Goal: Information Seeking & Learning: Find specific fact

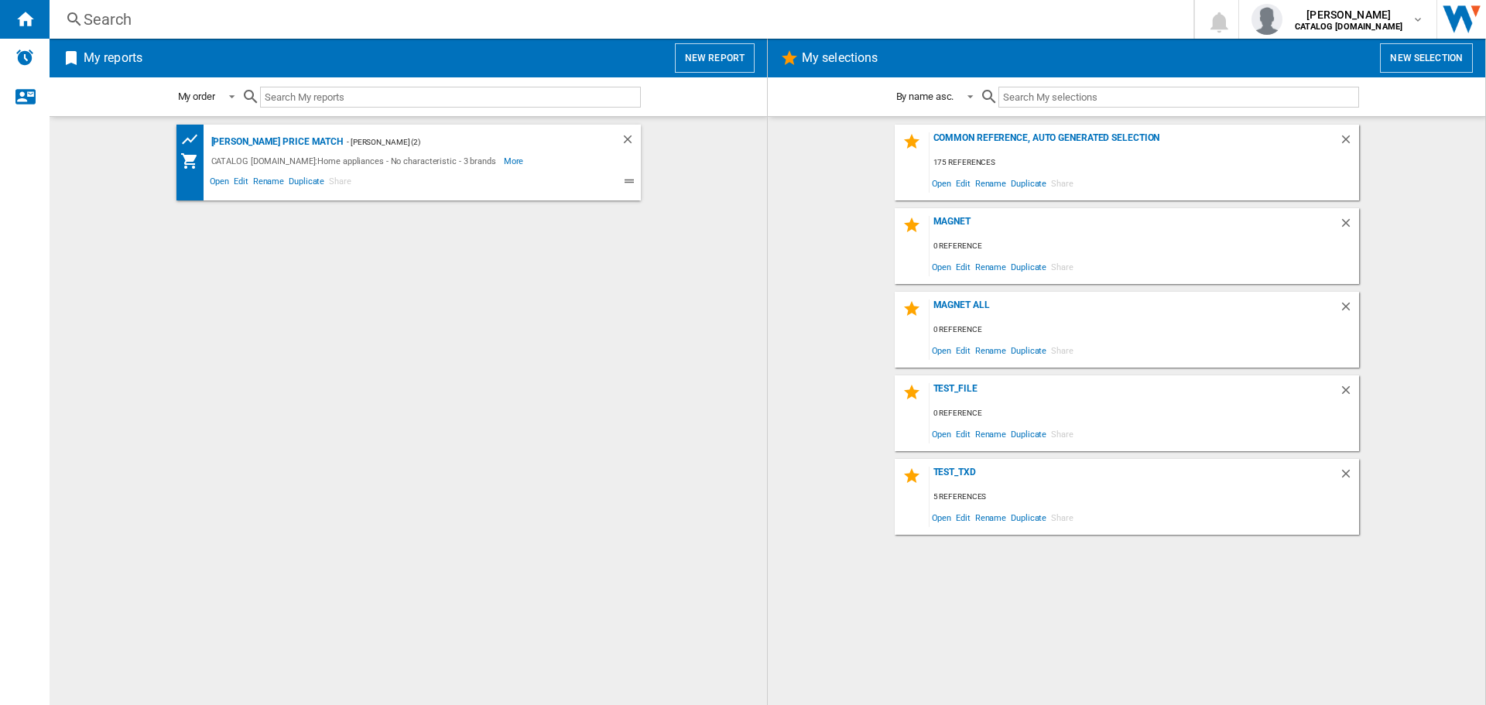
click at [260, 26] on div "Search" at bounding box center [618, 20] width 1069 height 22
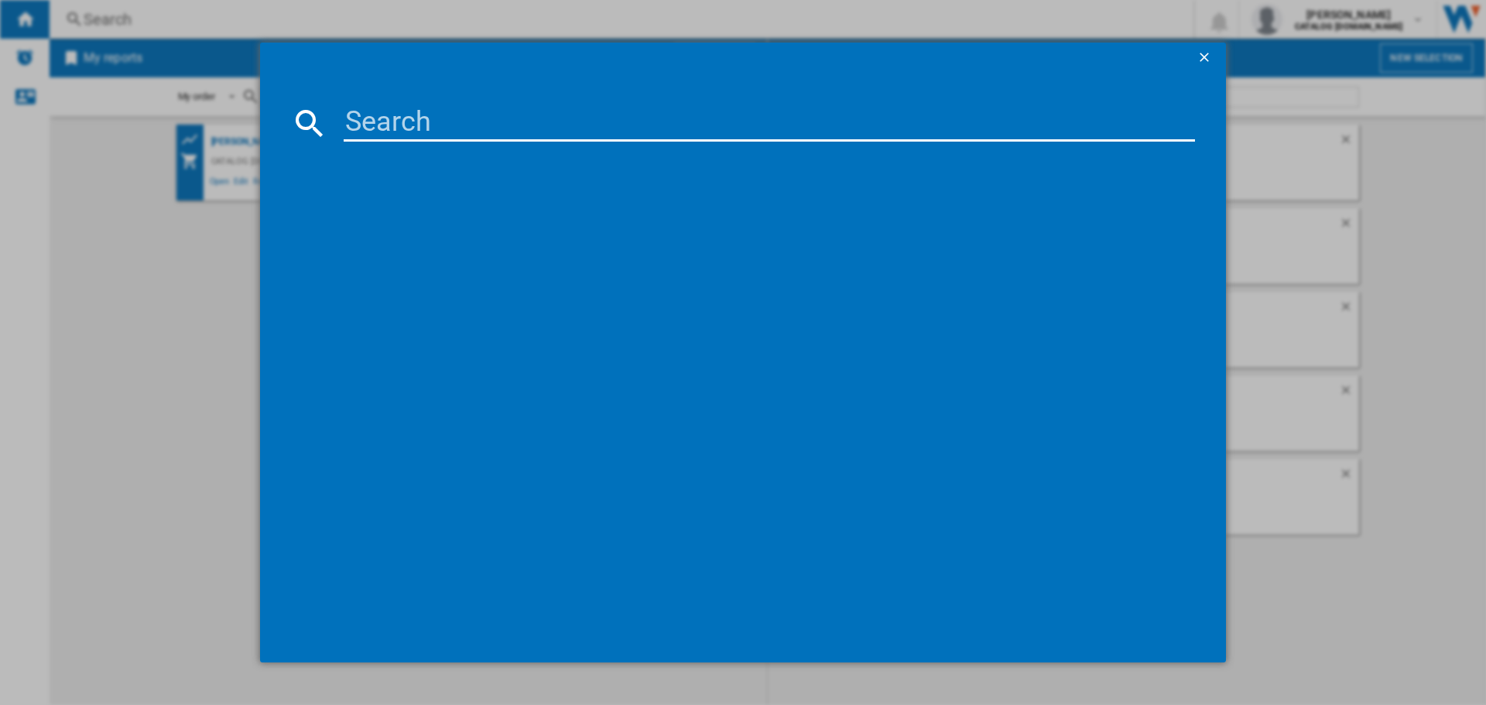
click at [385, 121] on input at bounding box center [769, 122] width 851 height 37
paste input "DCB331010M"
type input "DCB331010M"
drag, startPoint x: 512, startPoint y: 132, endPoint x: 275, endPoint y: 128, distance: 236.8
click at [275, 128] on md-dialog-content "DCB331010M references (1) AEG DCB331010M STAINLESS STEEL" at bounding box center [743, 369] width 966 height 590
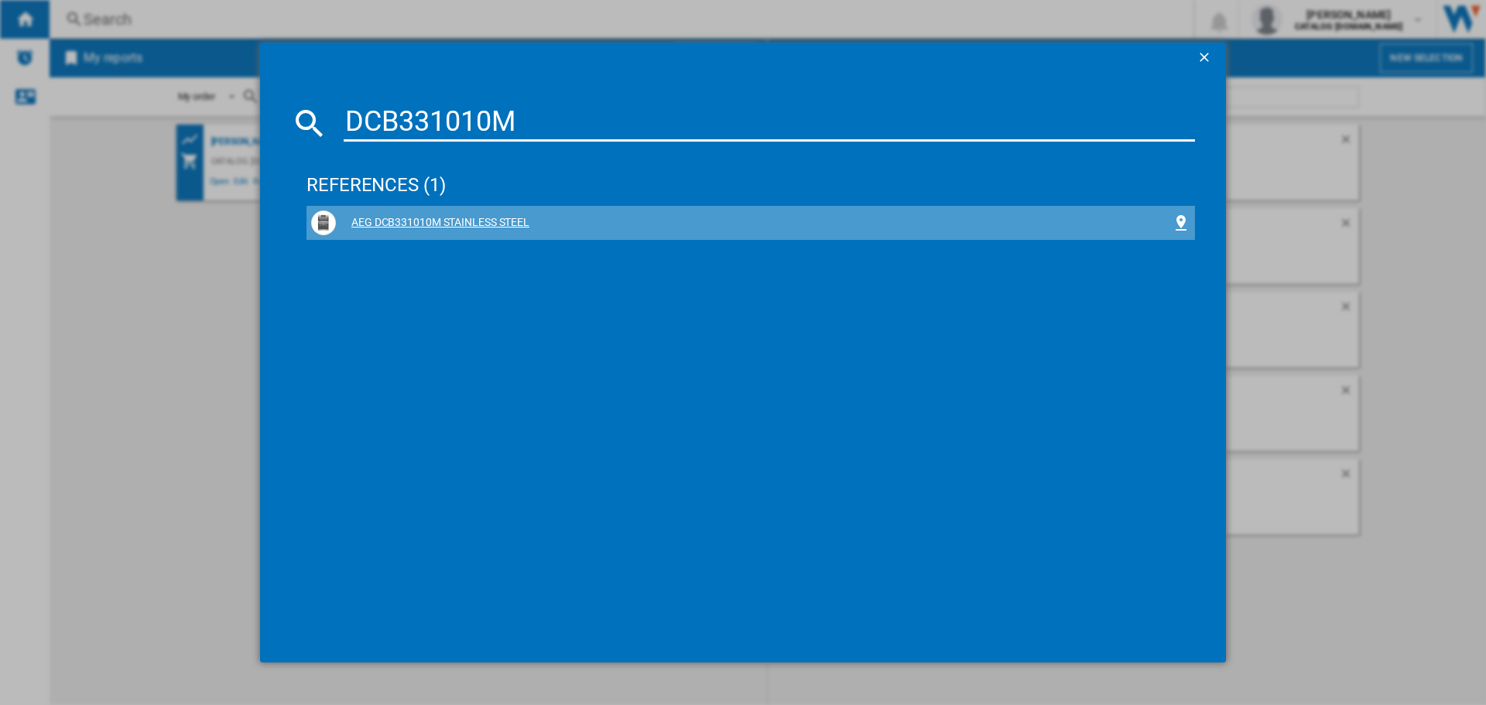
click at [424, 214] on div "AEG DCB331010M STAINLESS STEEL" at bounding box center [750, 222] width 879 height 25
click at [364, 212] on div "AEG DCB331010M STAINLESS STEEL" at bounding box center [750, 222] width 879 height 25
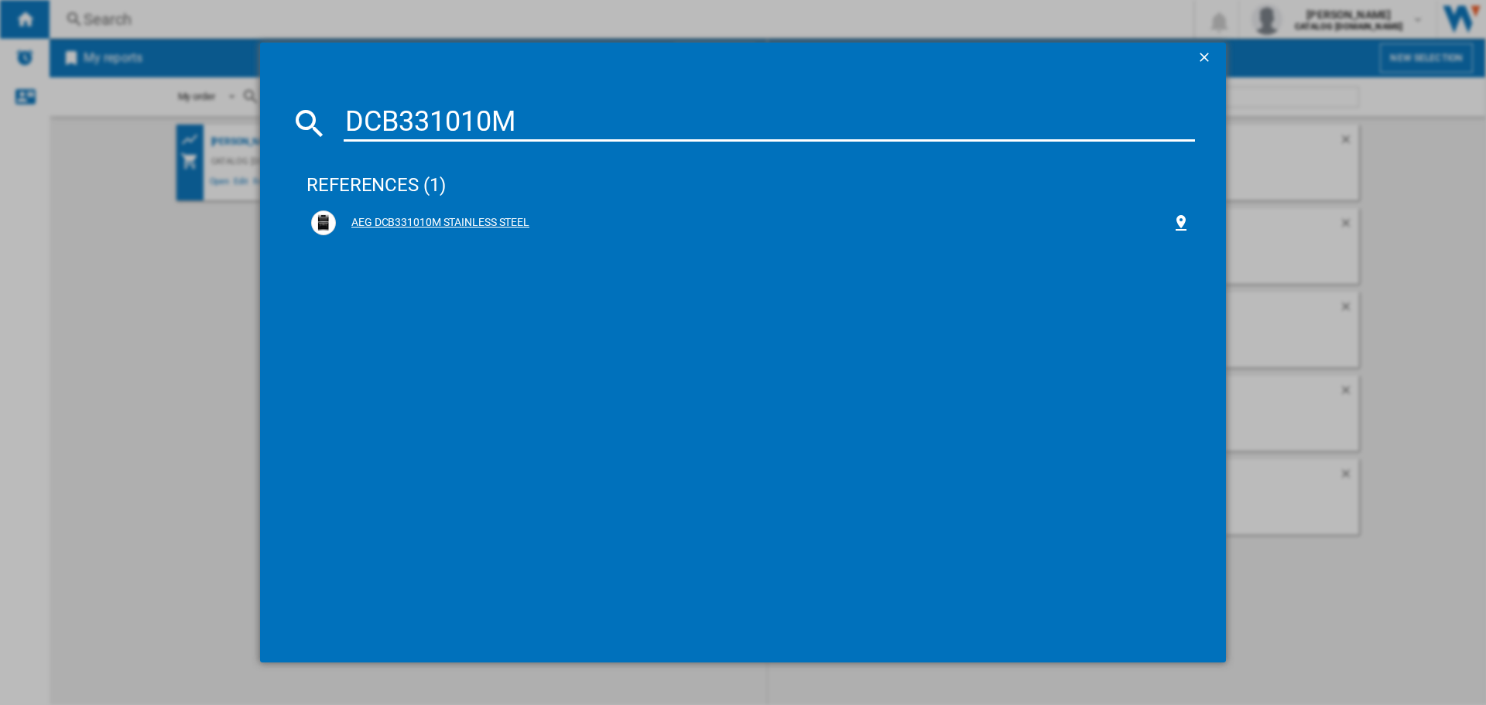
click at [368, 217] on div "AEG DCB331010M STAINLESS STEEL" at bounding box center [754, 222] width 836 height 15
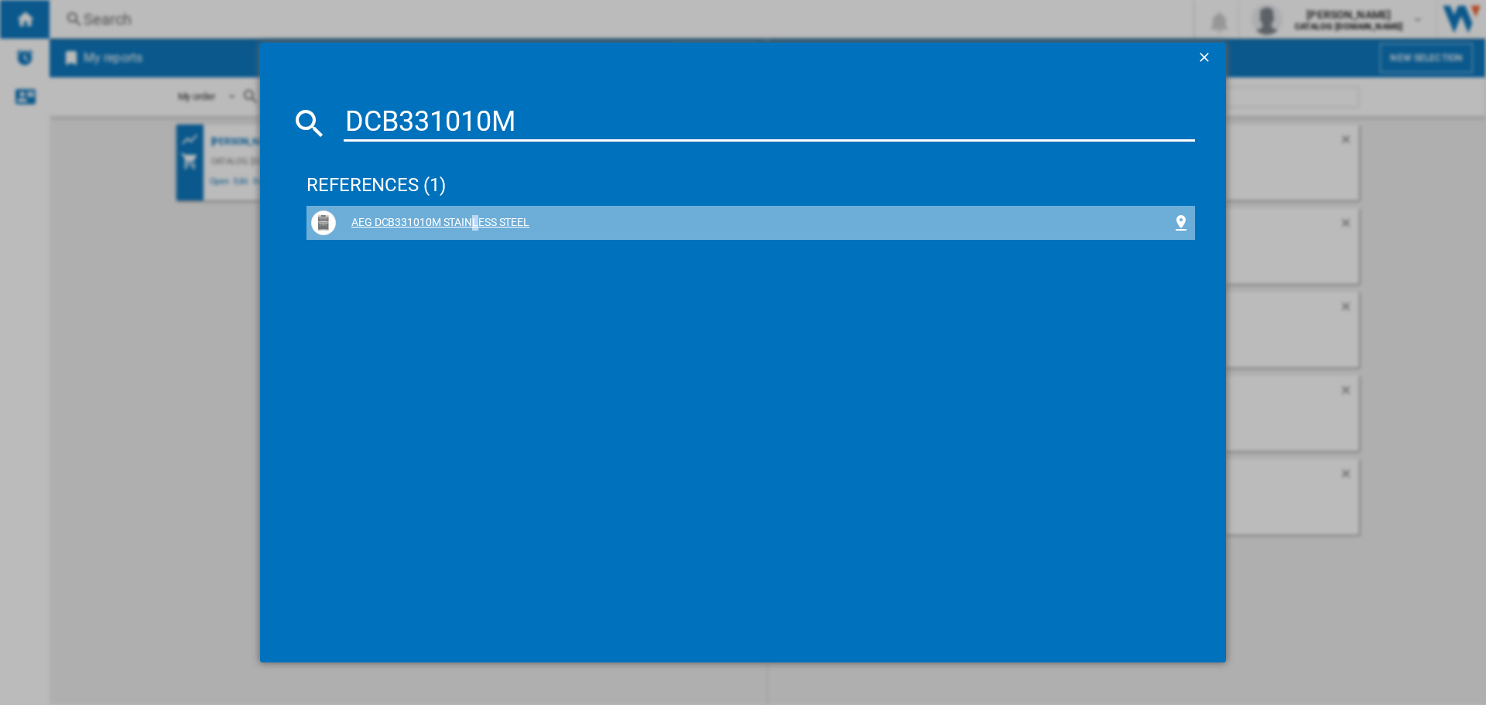
click at [368, 217] on div "AEG DCB331010M STAINLESS STEEL" at bounding box center [754, 222] width 836 height 15
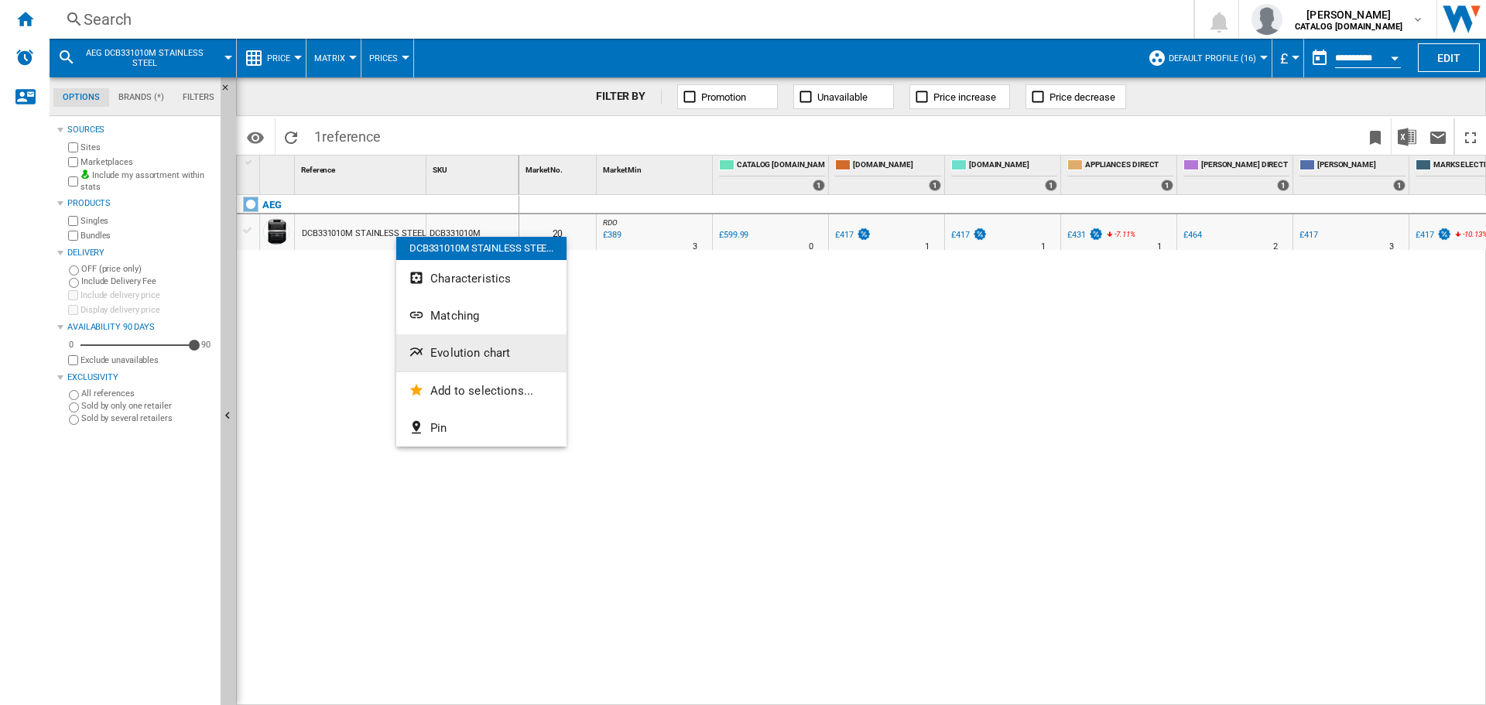
click at [468, 348] on span "Evolution chart" at bounding box center [470, 353] width 80 height 14
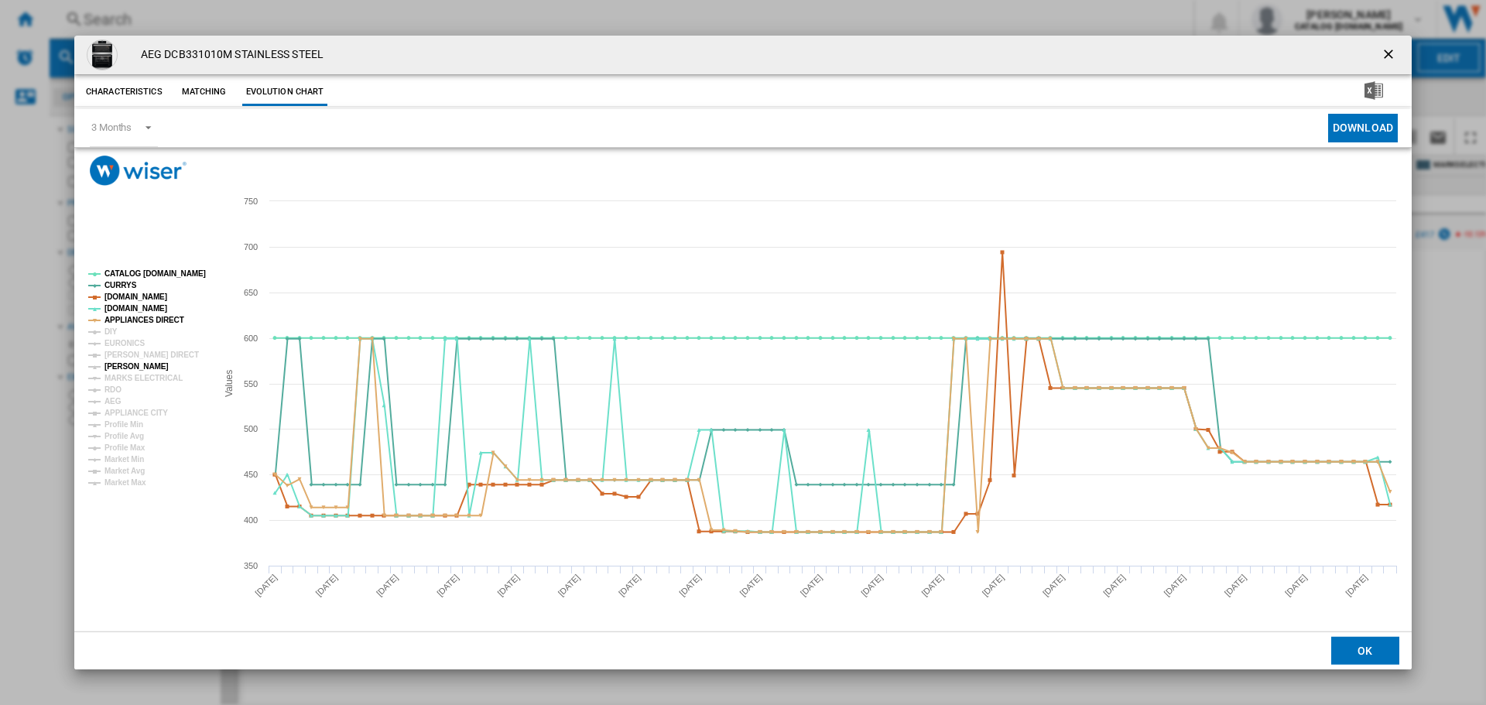
click at [140, 366] on tspan "[PERSON_NAME]" at bounding box center [136, 366] width 64 height 9
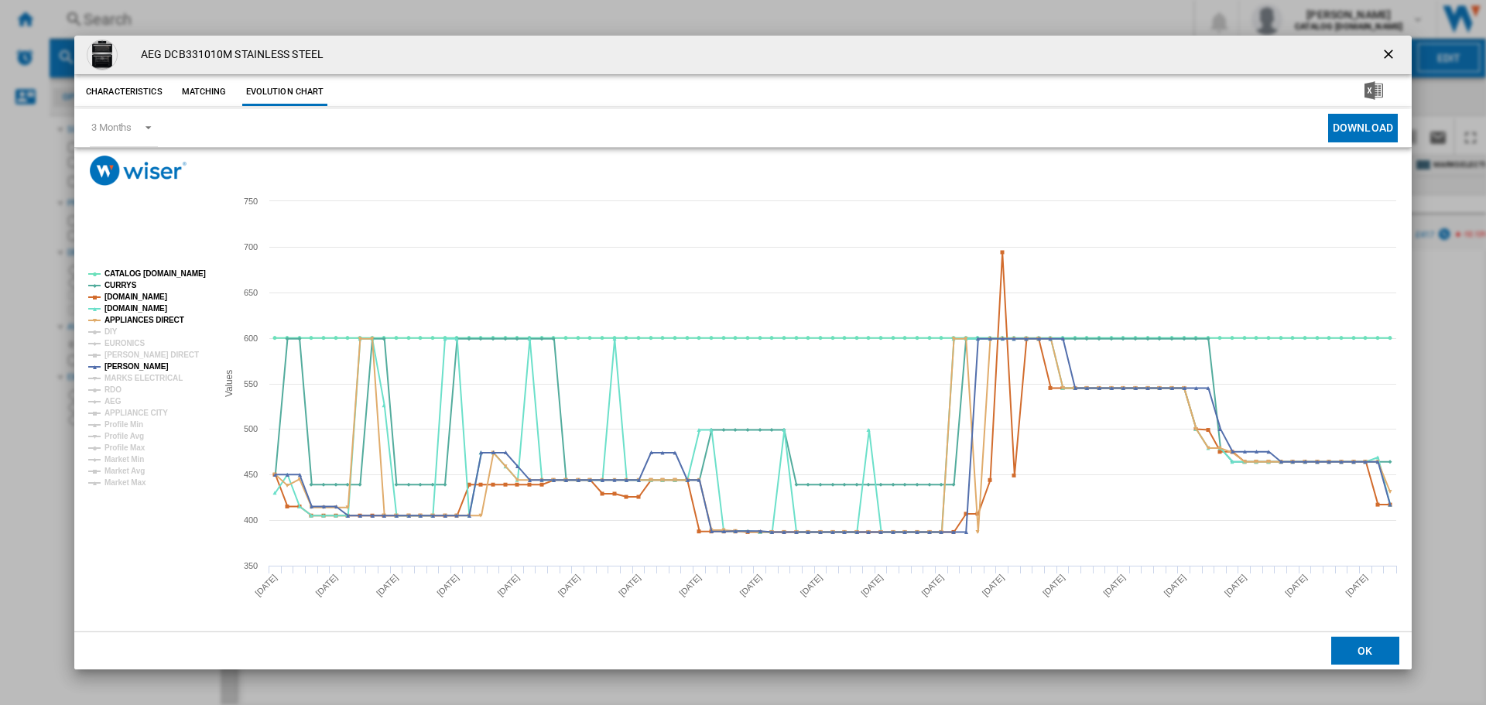
click at [1387, 53] on ng-md-icon "getI18NText('BUTTONS.CLOSE_DIALOG')" at bounding box center [1389, 55] width 19 height 19
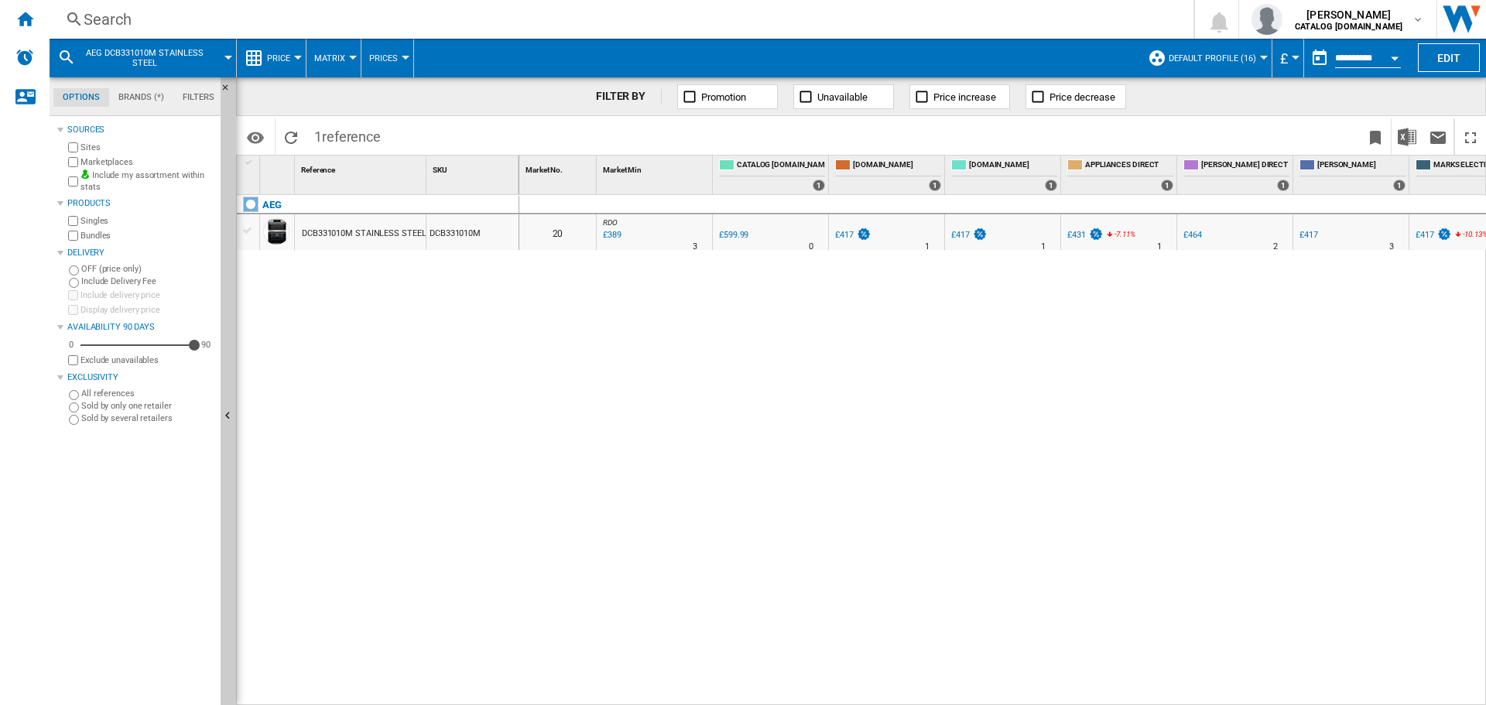
click at [265, 18] on div "Search" at bounding box center [618, 20] width 1069 height 22
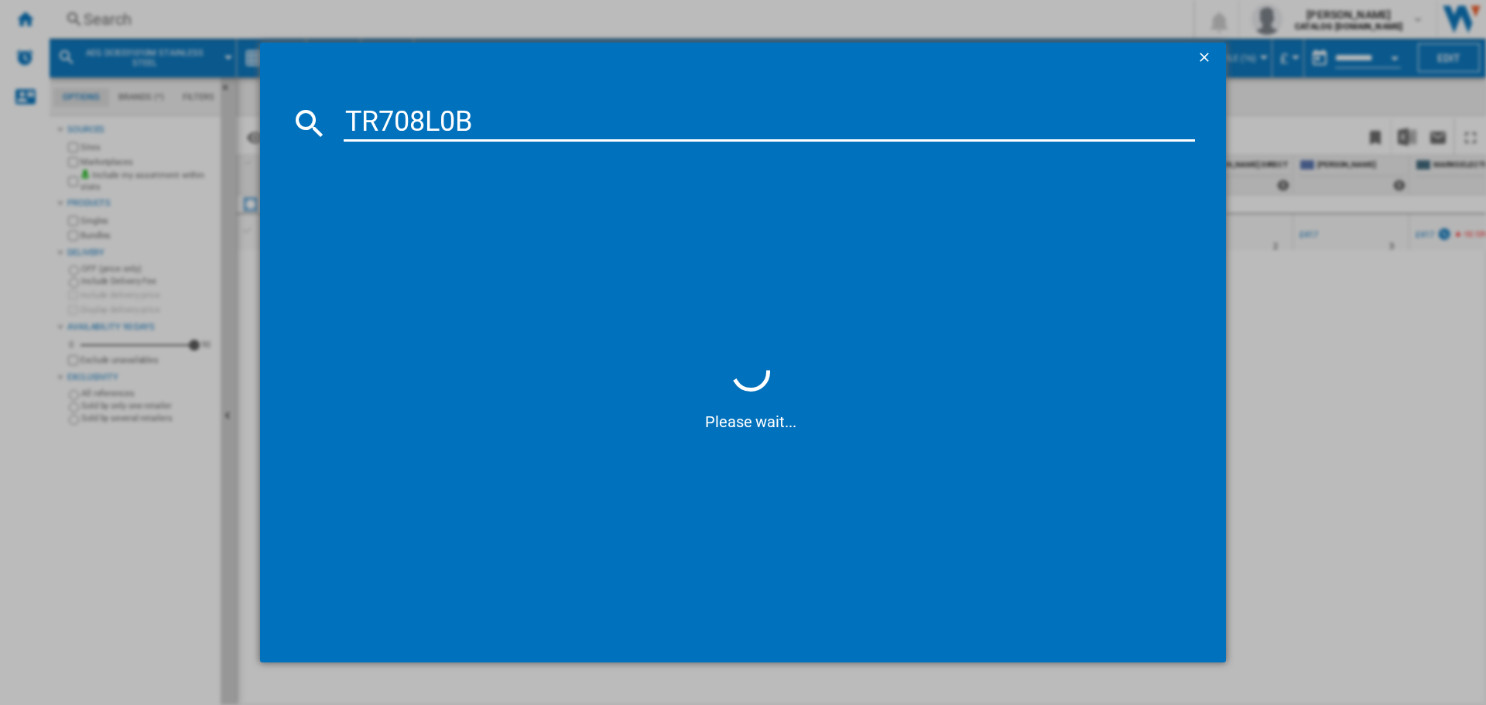
type input "TR708L0B"
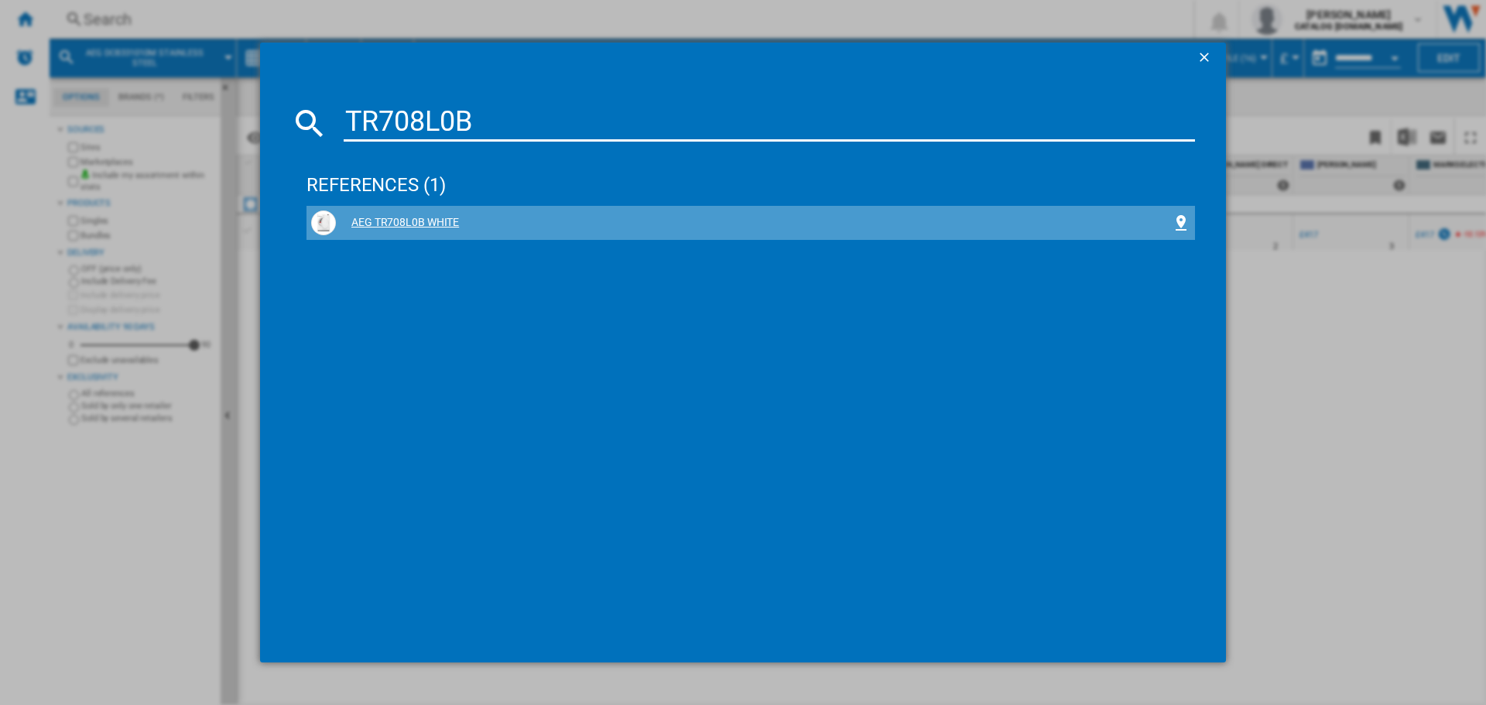
click at [395, 226] on div "AEG TR708L0B WHITE" at bounding box center [754, 222] width 836 height 15
click at [393, 225] on div "AEG TR708L0B WHITE" at bounding box center [754, 222] width 836 height 15
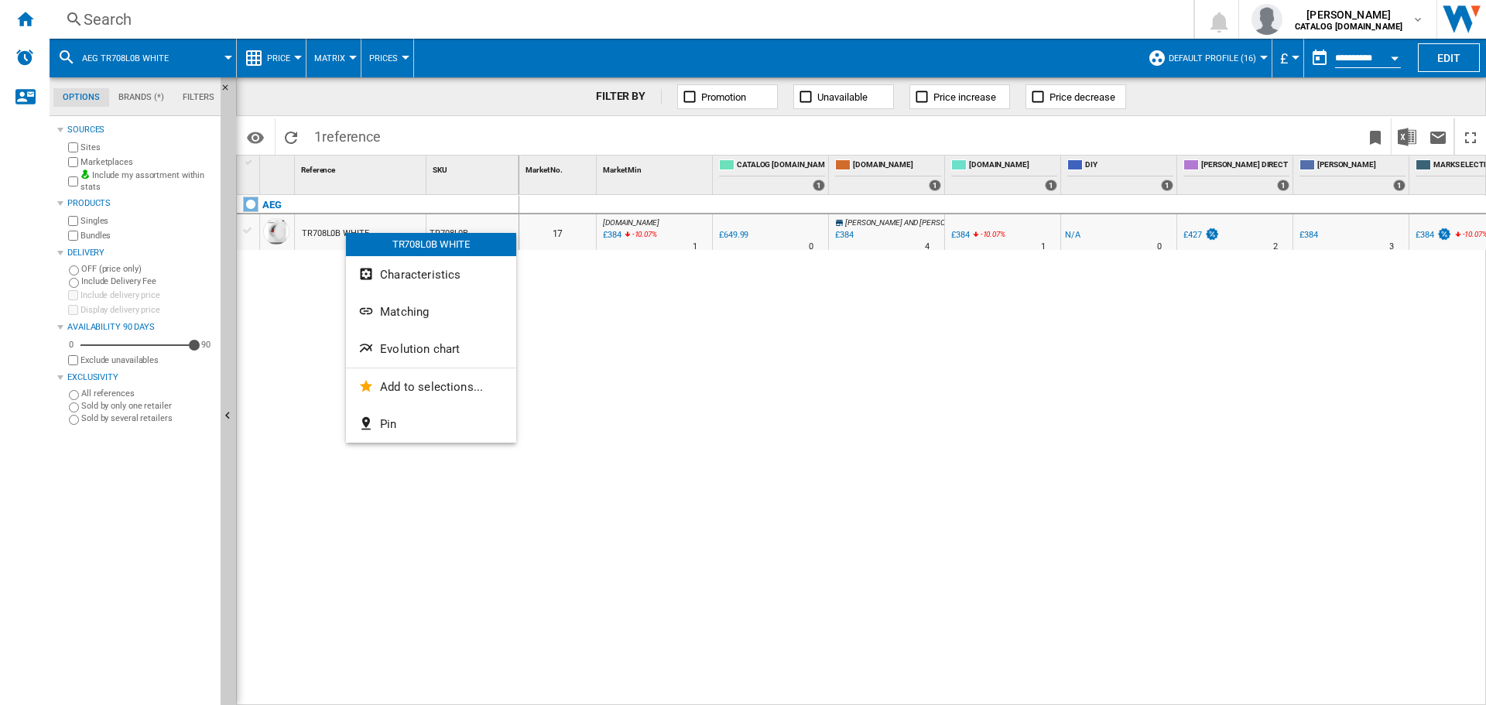
click at [426, 344] on span "Evolution chart" at bounding box center [420, 349] width 80 height 14
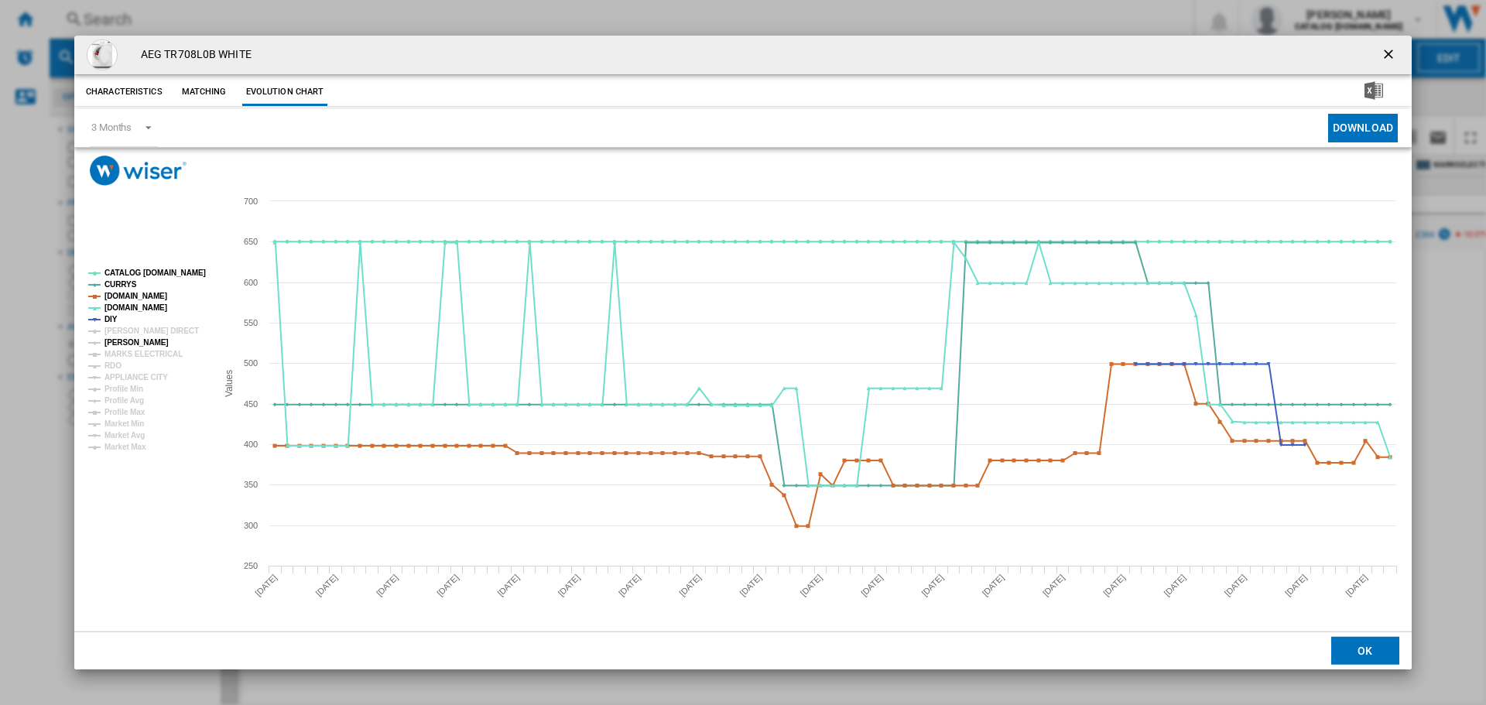
click at [129, 346] on tspan "[PERSON_NAME]" at bounding box center [136, 342] width 64 height 9
